Goal: Information Seeking & Learning: Find specific fact

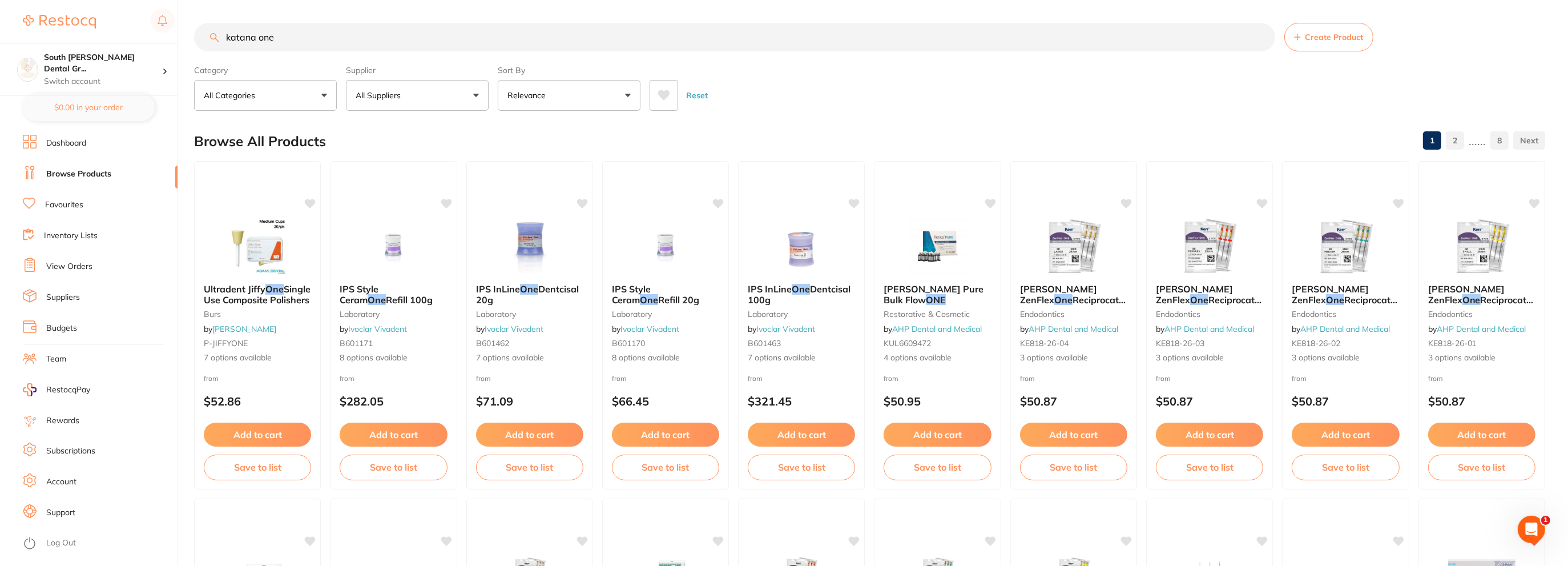
drag, startPoint x: 304, startPoint y: 34, endPoint x: 0, endPoint y: -61, distance: 318.5
click at [0, 0] on html "$0.00 South [PERSON_NAME] Dental Gr... Switch account South [PERSON_NAME] Denta…" at bounding box center [784, 283] width 1568 height 566
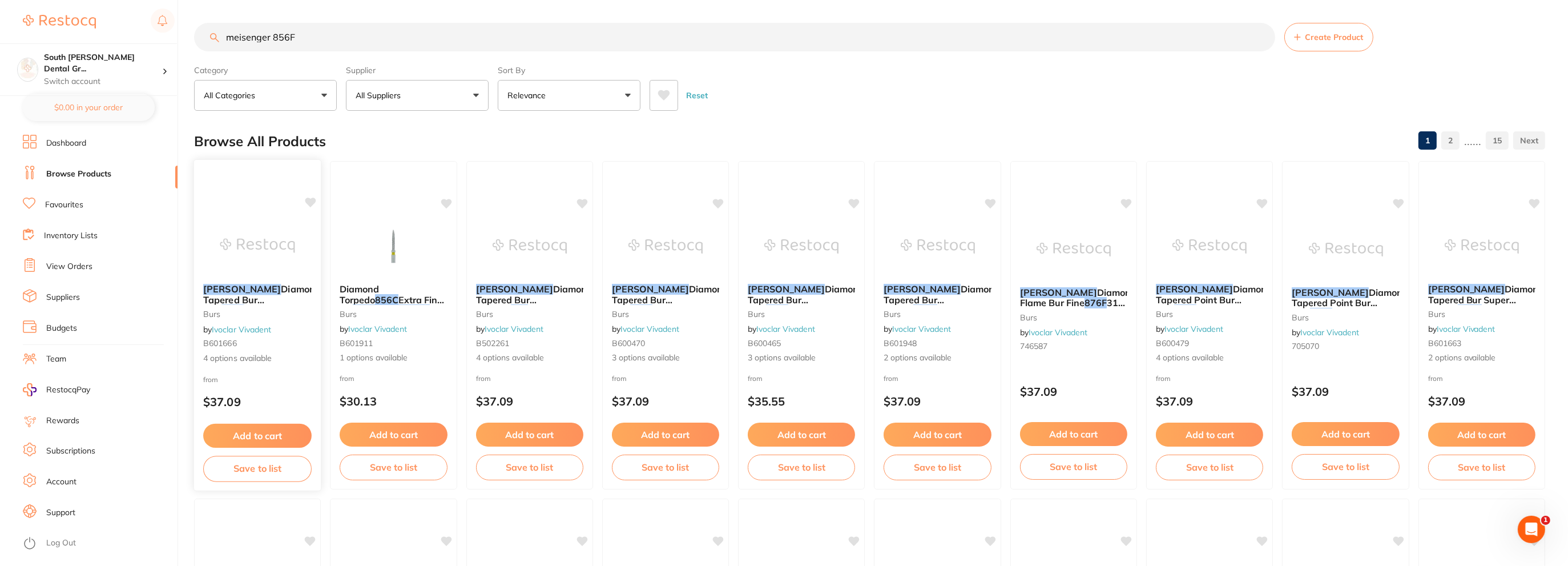
type input "meisenger 856F"
click at [256, 254] on img at bounding box center [257, 246] width 74 height 58
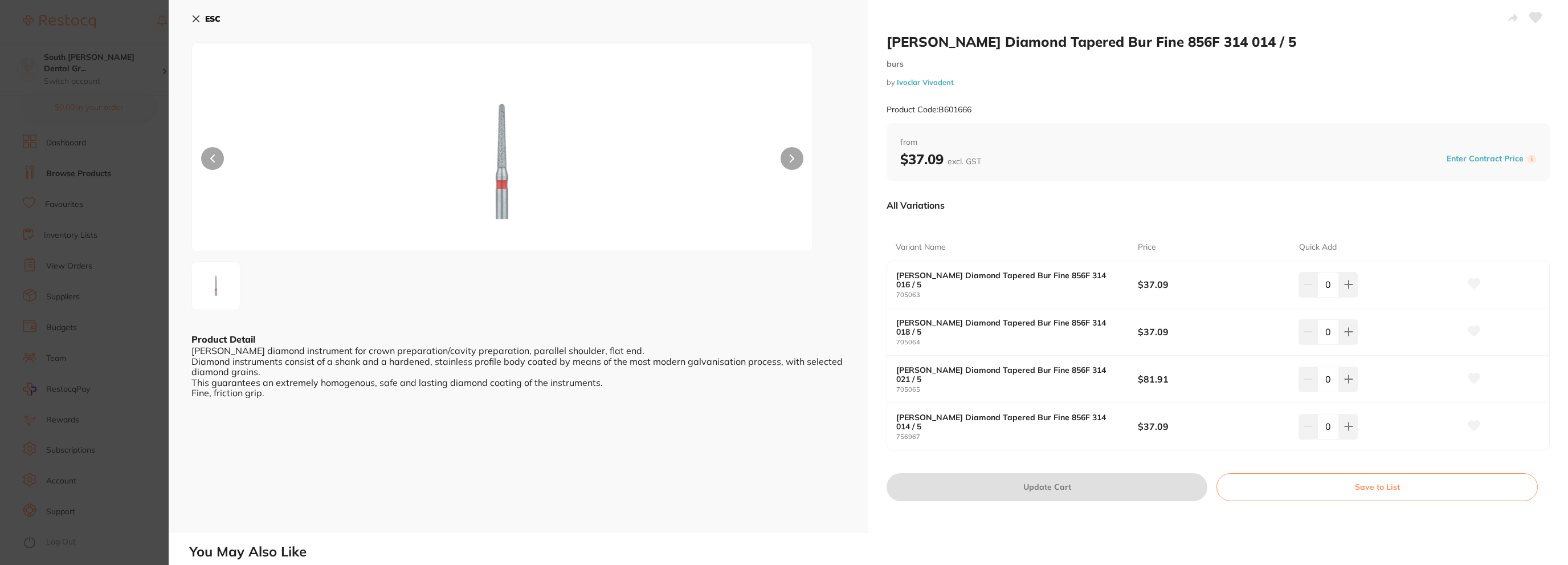
click at [330, 151] on img at bounding box center [502, 161] width 372 height 180
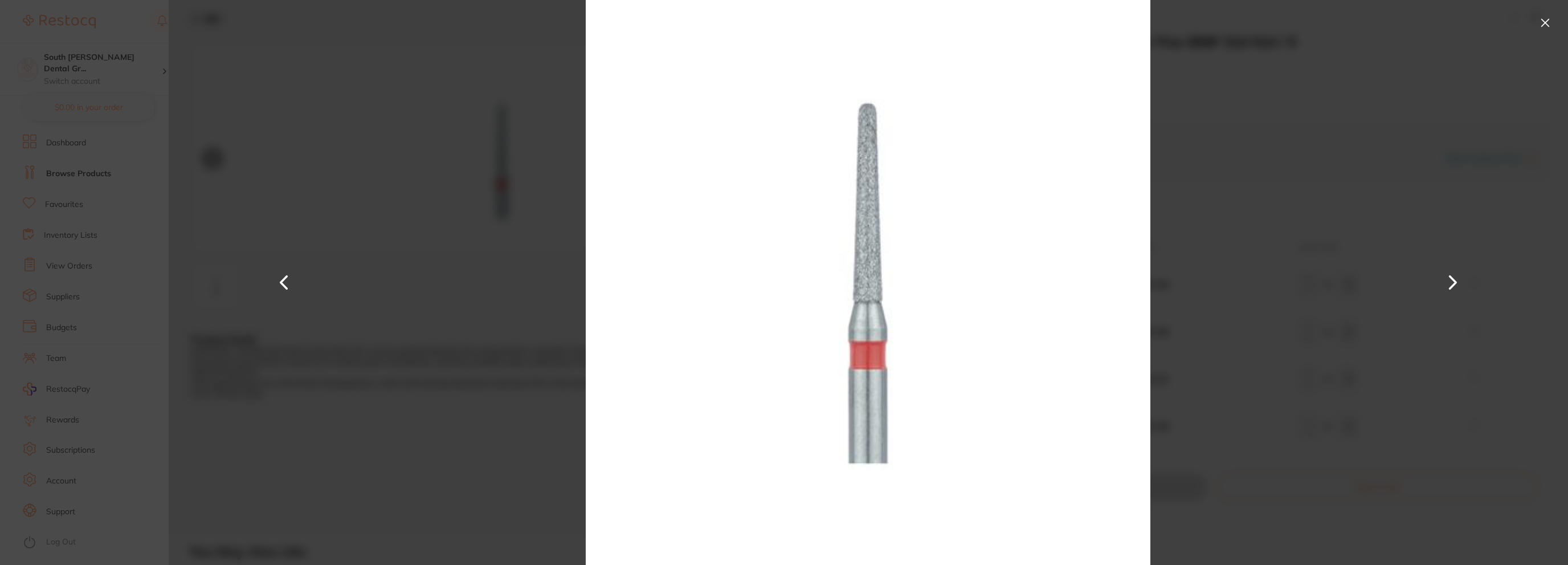
drag, startPoint x: 329, startPoint y: 151, endPoint x: 1332, endPoint y: 133, distance: 1003.2
click at [1332, 133] on div at bounding box center [868, 282] width 1399 height 565
click at [1547, 24] on button at bounding box center [1545, 22] width 18 height 18
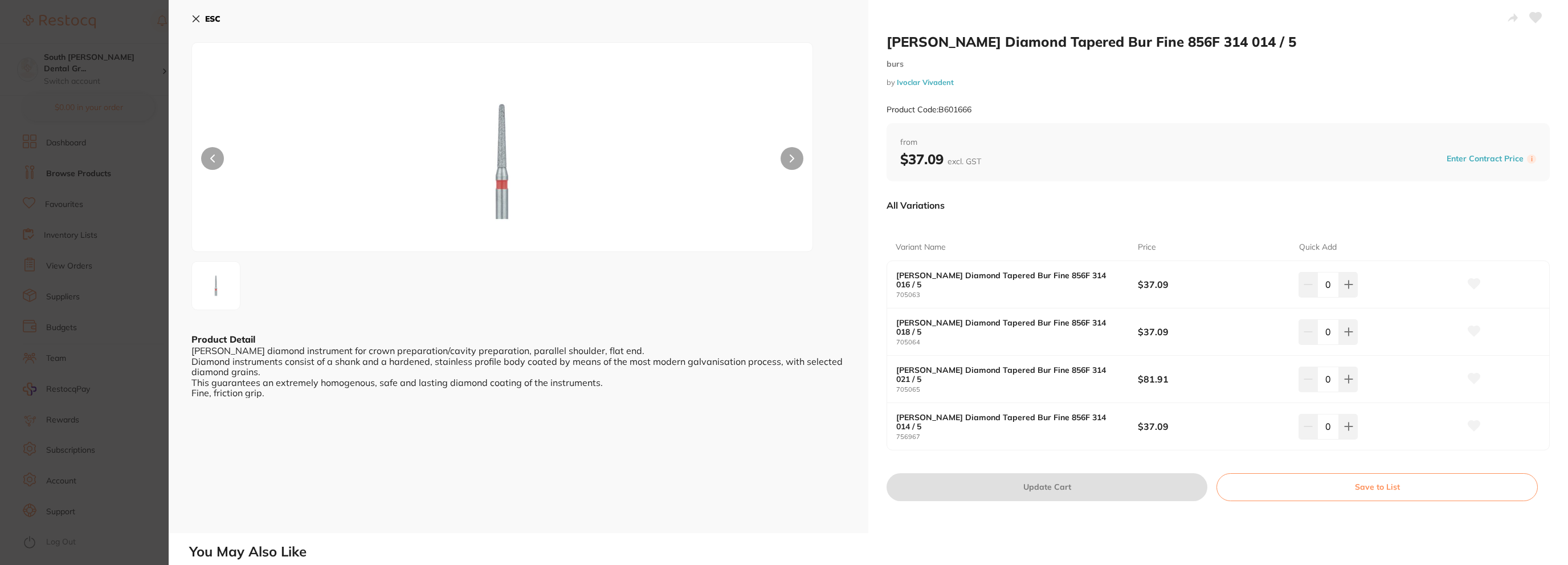
click at [186, 21] on div "ESC Product Detail [PERSON_NAME] diamond instrument for crown preparation/cavit…" at bounding box center [518, 266] width 700 height 533
click at [199, 20] on icon at bounding box center [196, 18] width 9 height 9
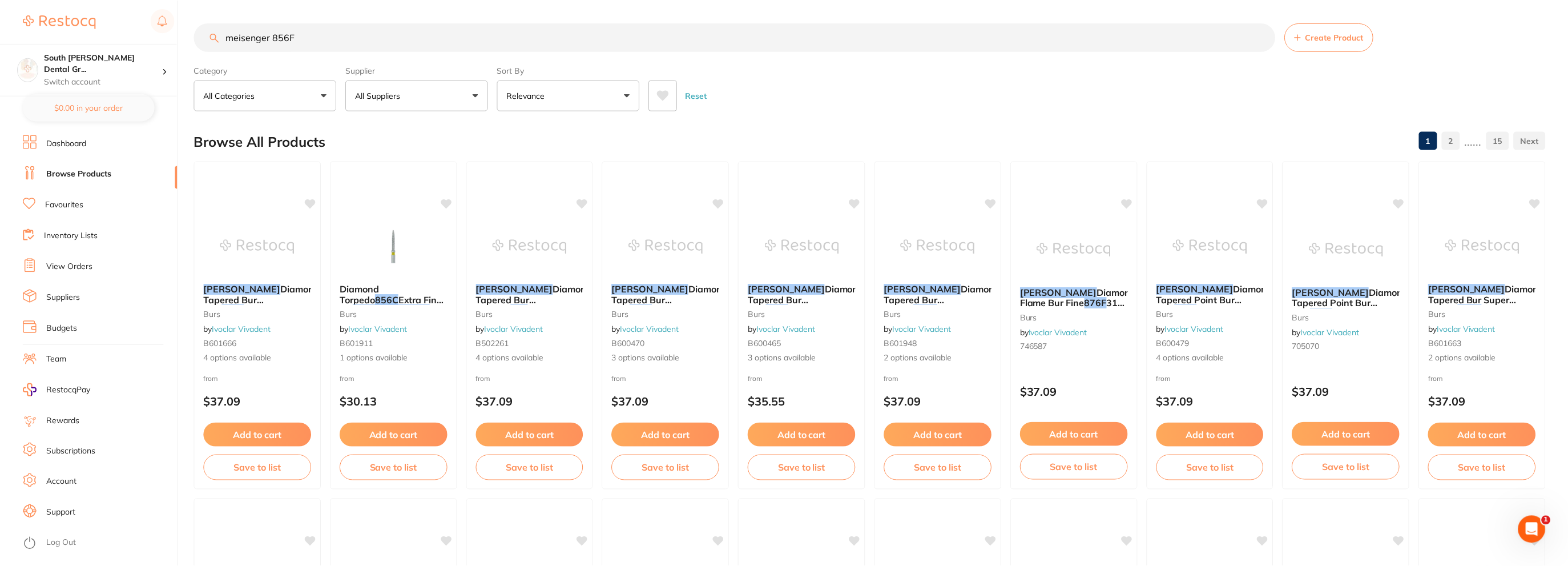
scroll to position [2, 0]
